Goal: Transaction & Acquisition: Purchase product/service

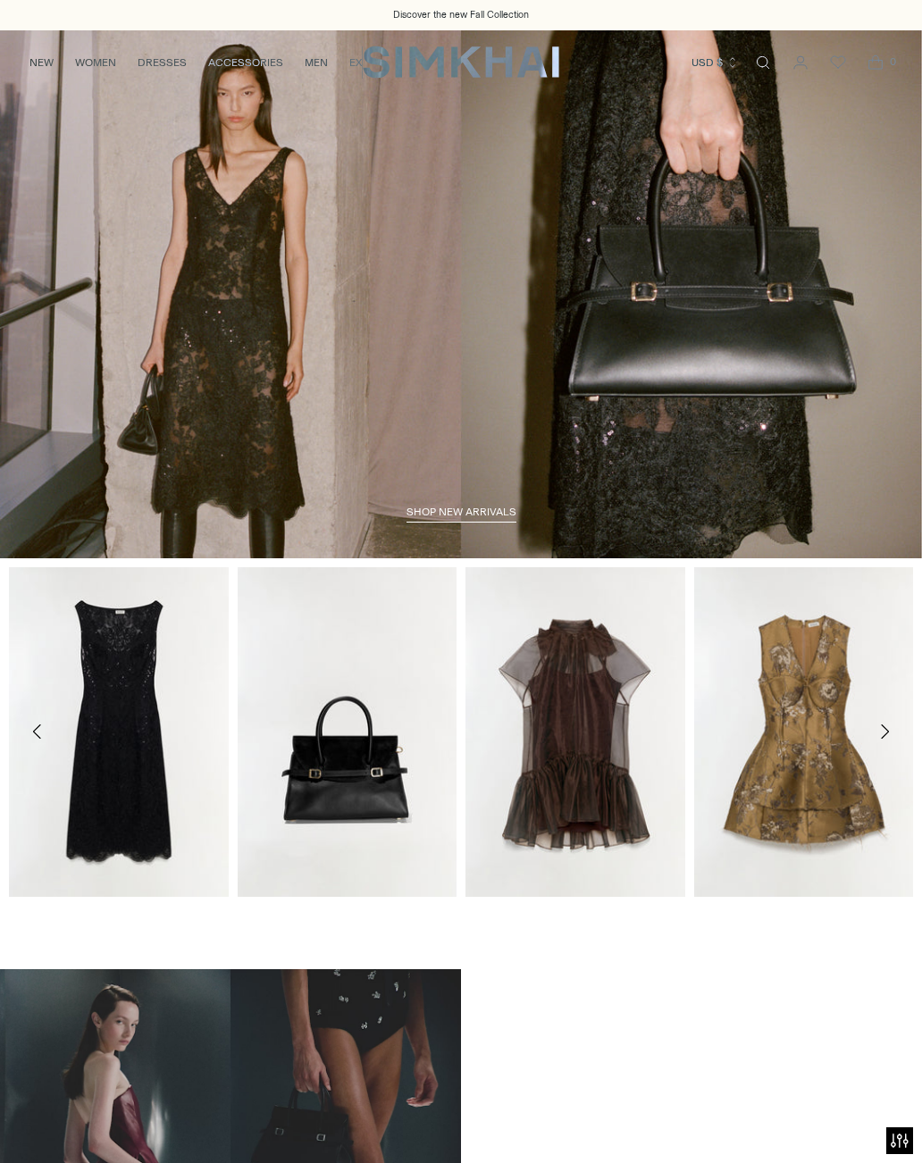
scroll to position [66, 0]
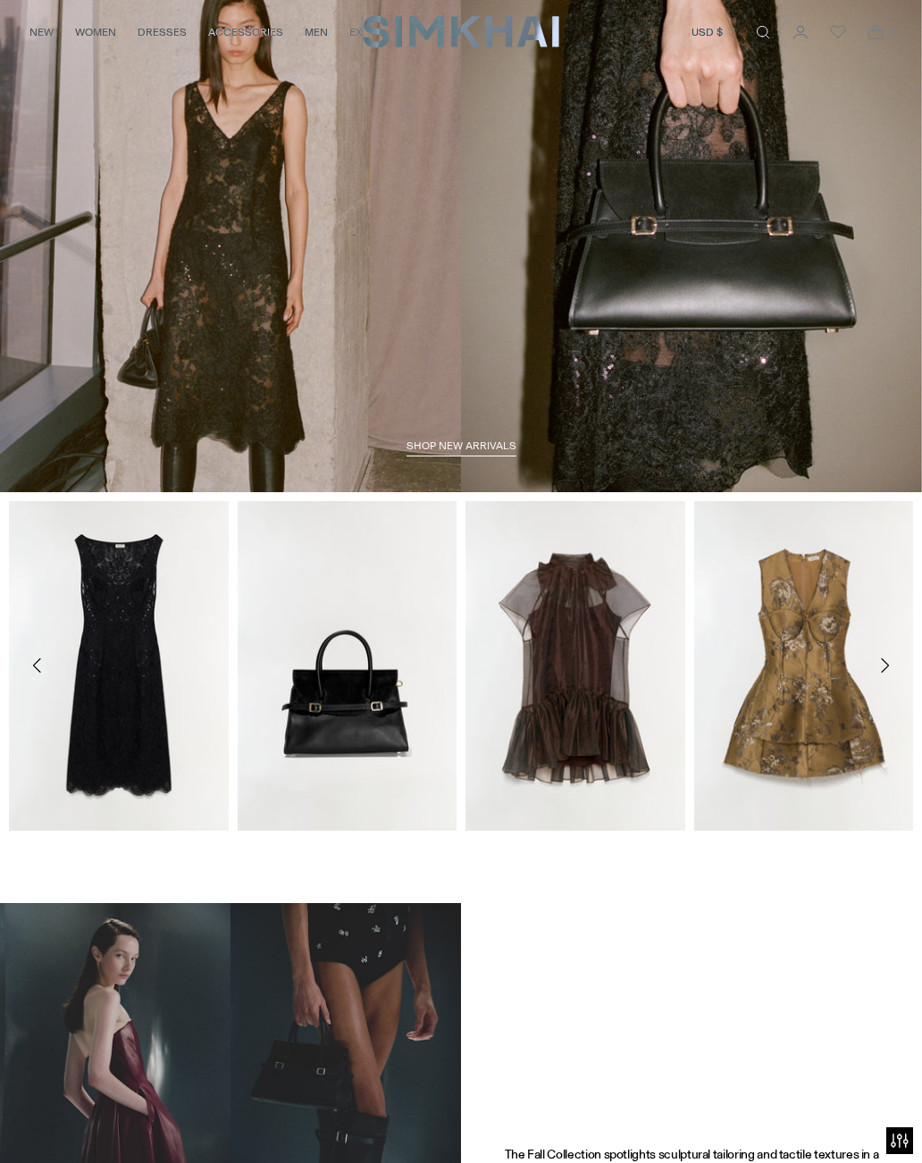
click at [454, 449] on span "shop new arrivals" at bounding box center [462, 446] width 110 height 13
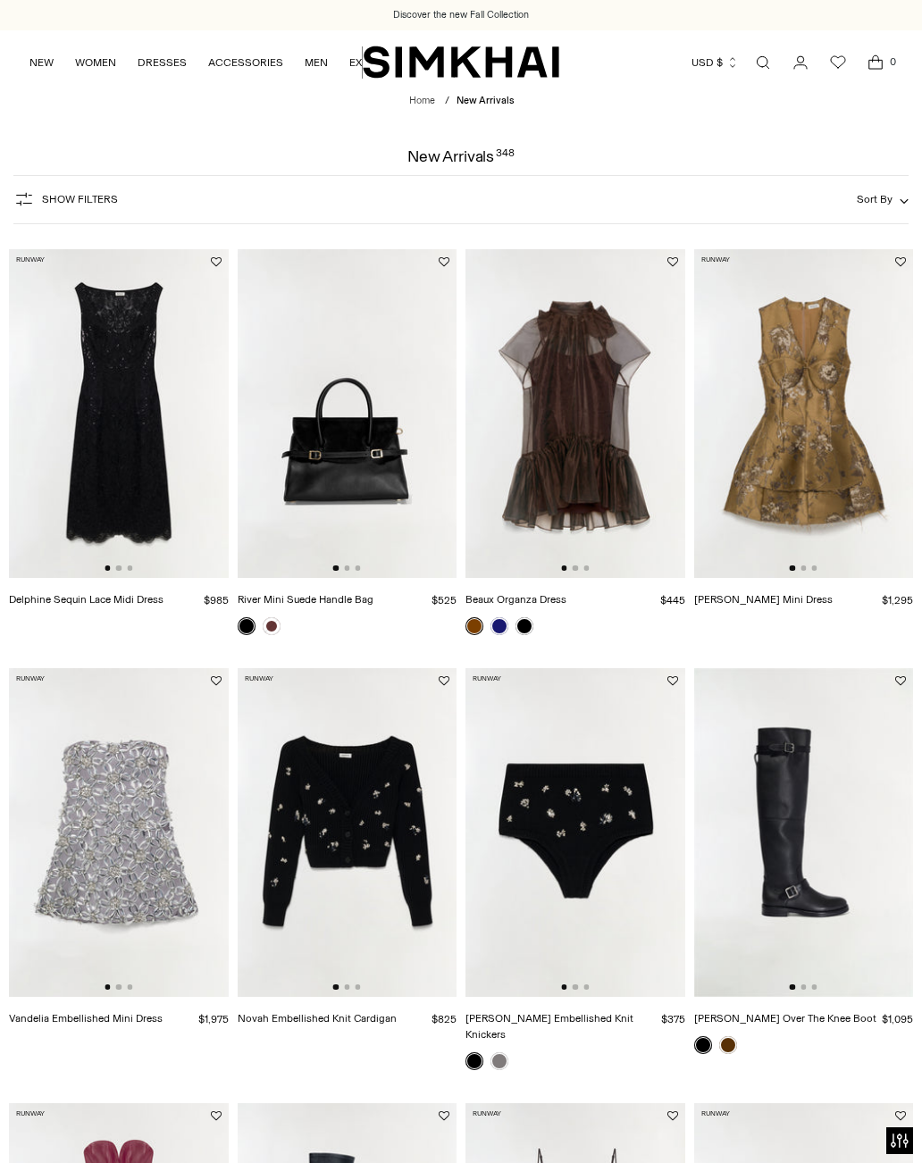
click at [66, 815] on img at bounding box center [119, 832] width 220 height 329
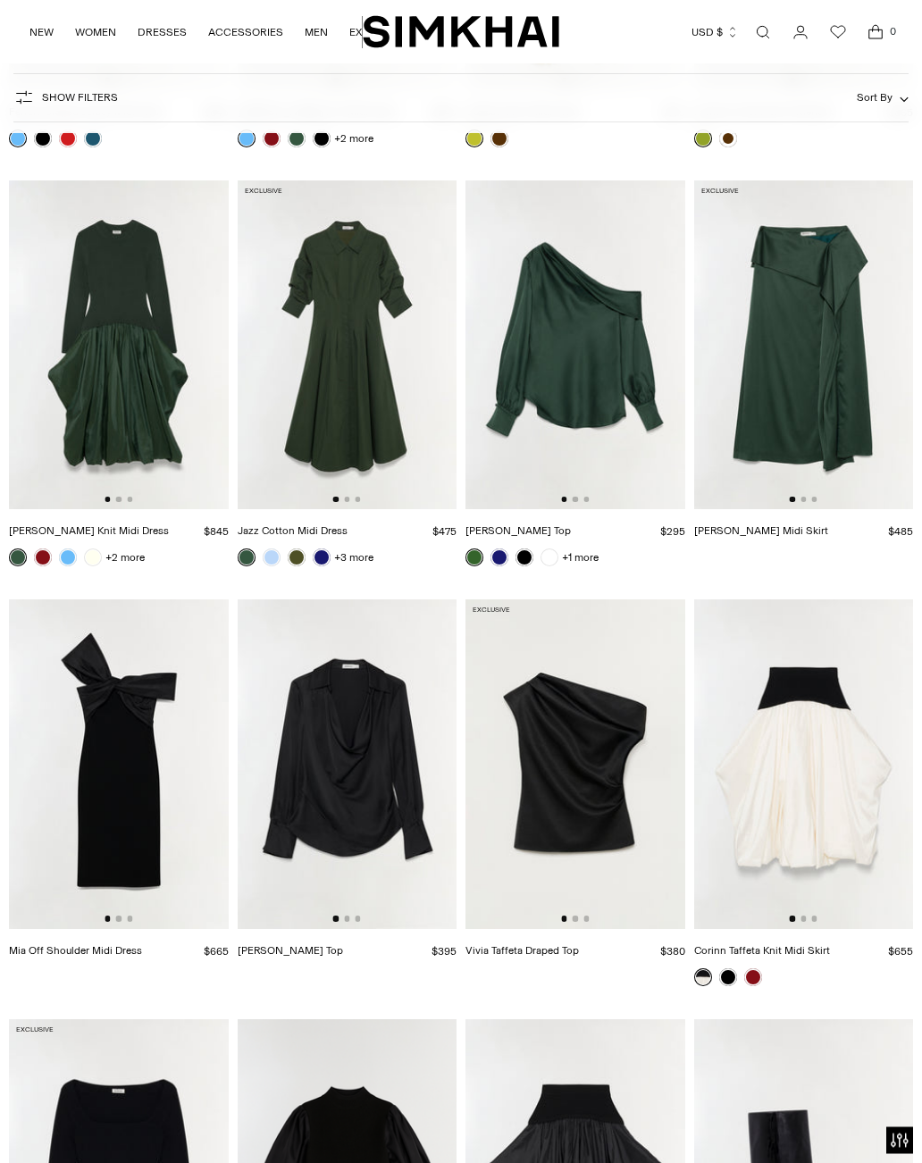
scroll to position [17276, 0]
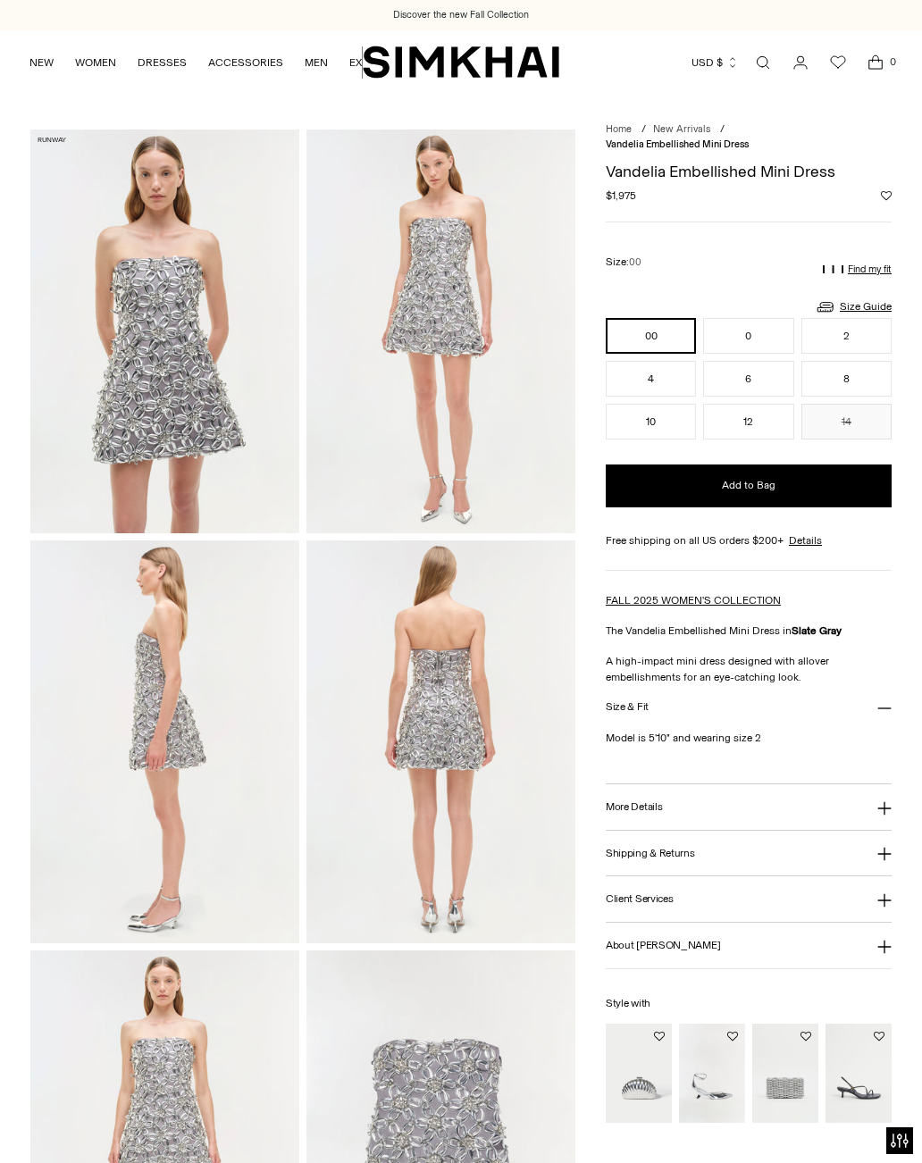
click at [885, 811] on icon at bounding box center [884, 808] width 13 height 13
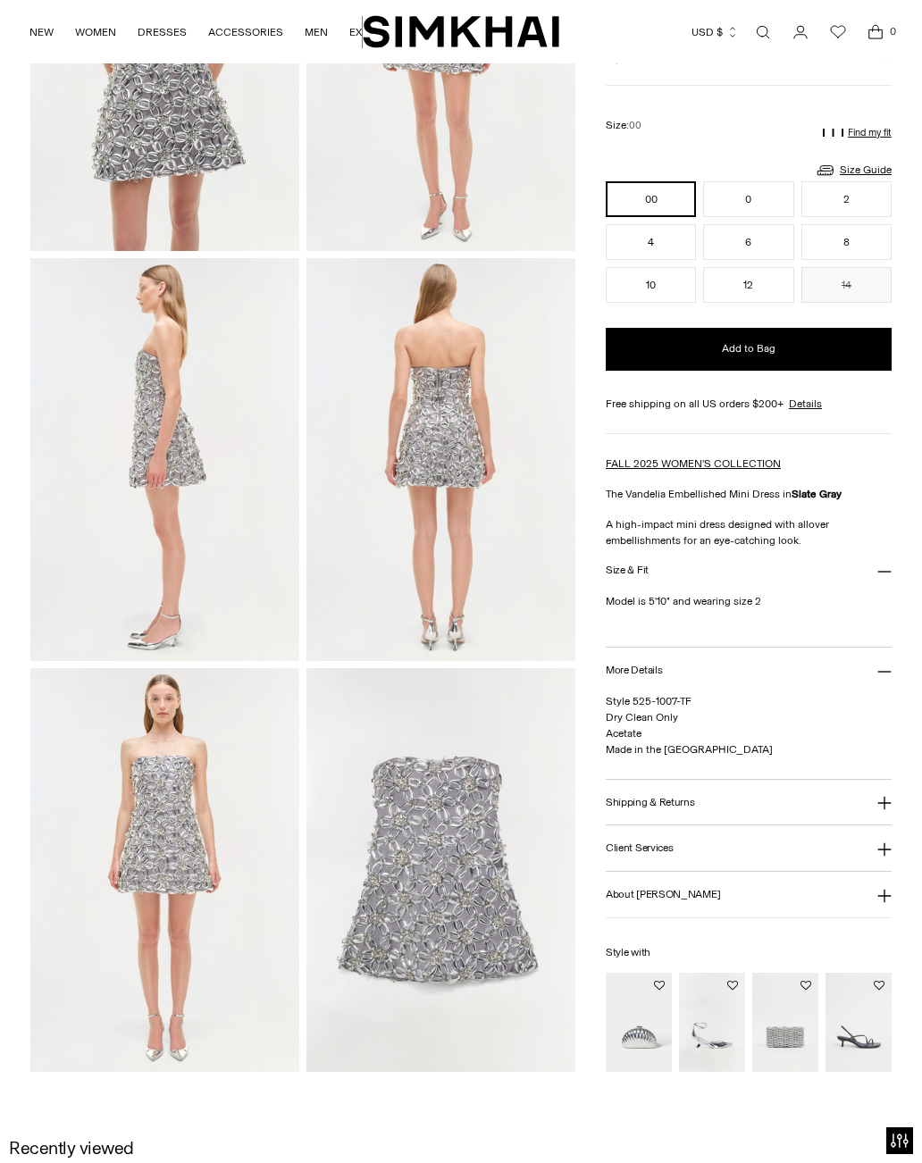
scroll to position [285, 0]
